Goal: Information Seeking & Learning: Find specific fact

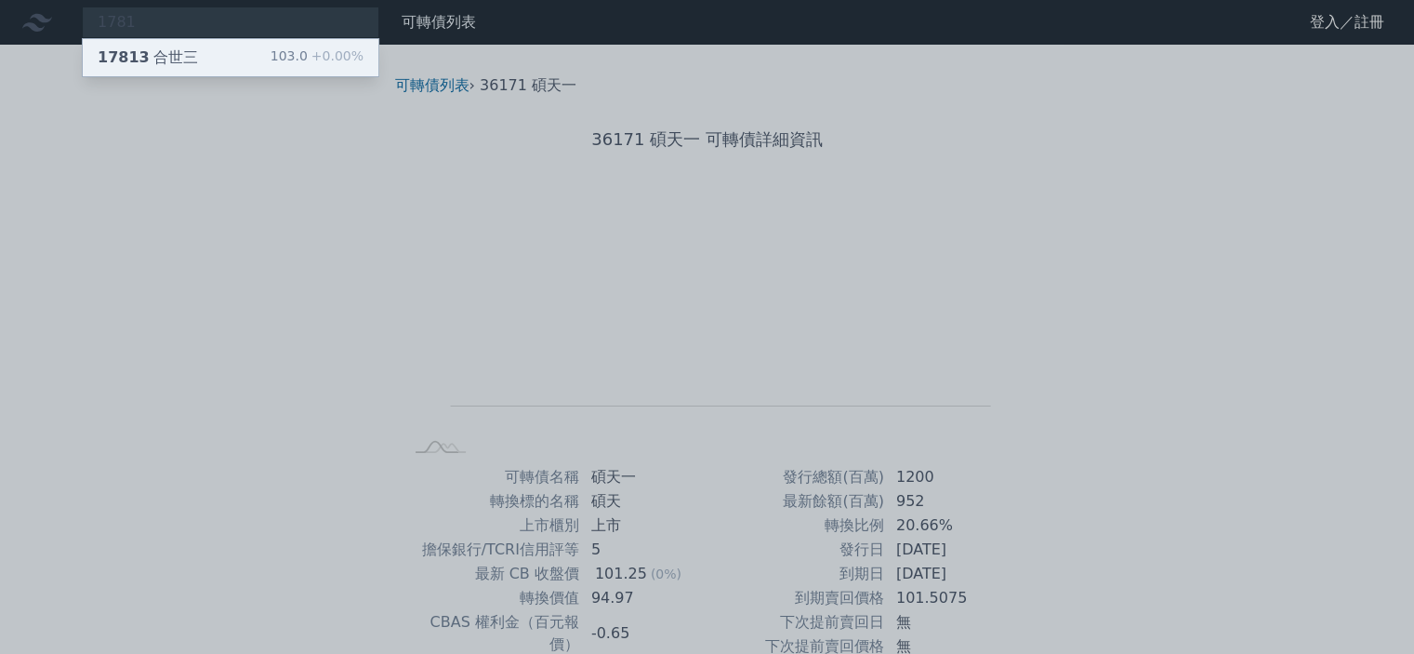
type input "1781"
click at [219, 55] on div "17813 合世三 103.0 +0.00%" at bounding box center [231, 57] width 296 height 37
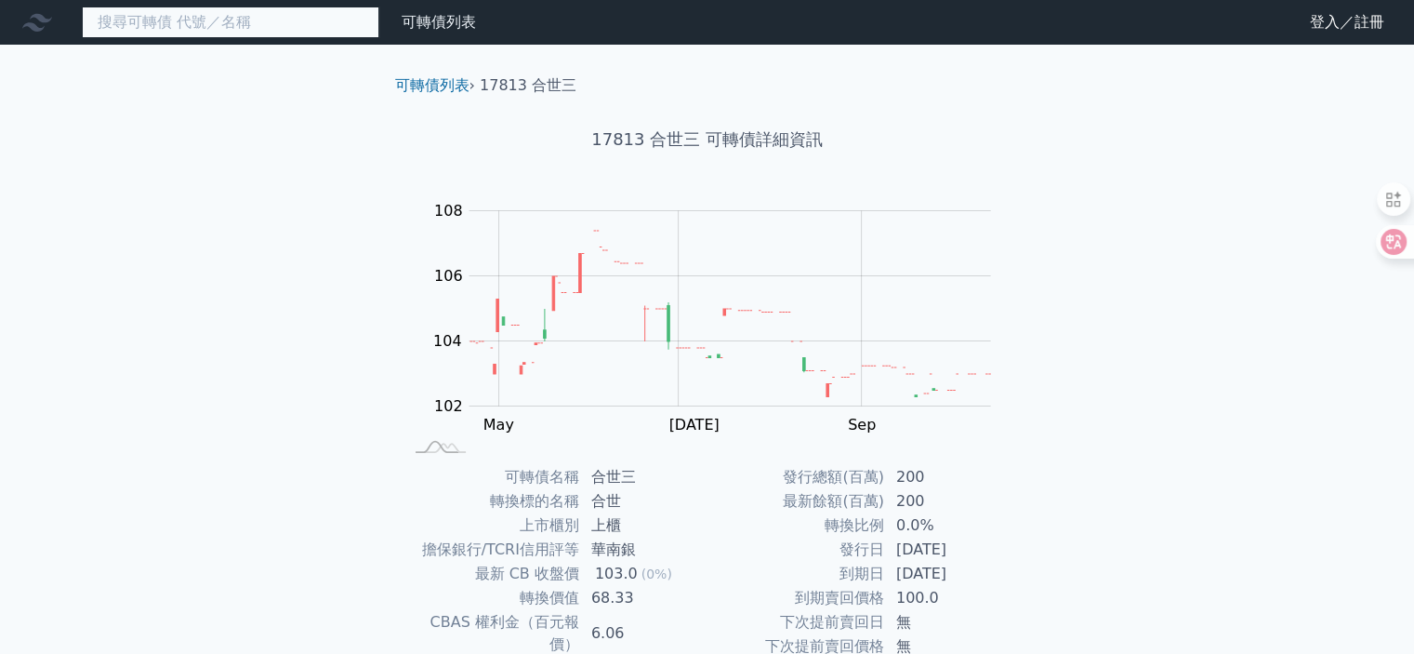
click at [266, 20] on input at bounding box center [230, 23] width 297 height 32
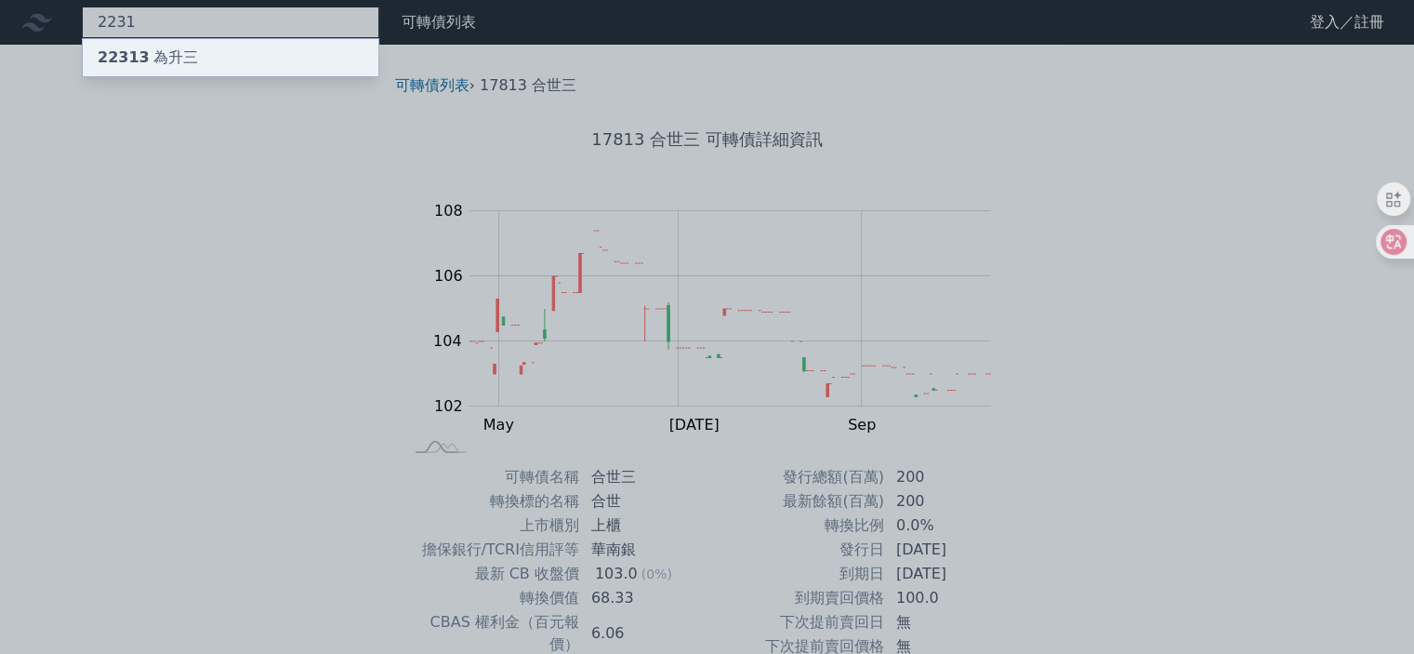
type input "2231"
click at [171, 59] on div "22313 為升三" at bounding box center [148, 57] width 100 height 22
